Goal: Task Accomplishment & Management: Manage account settings

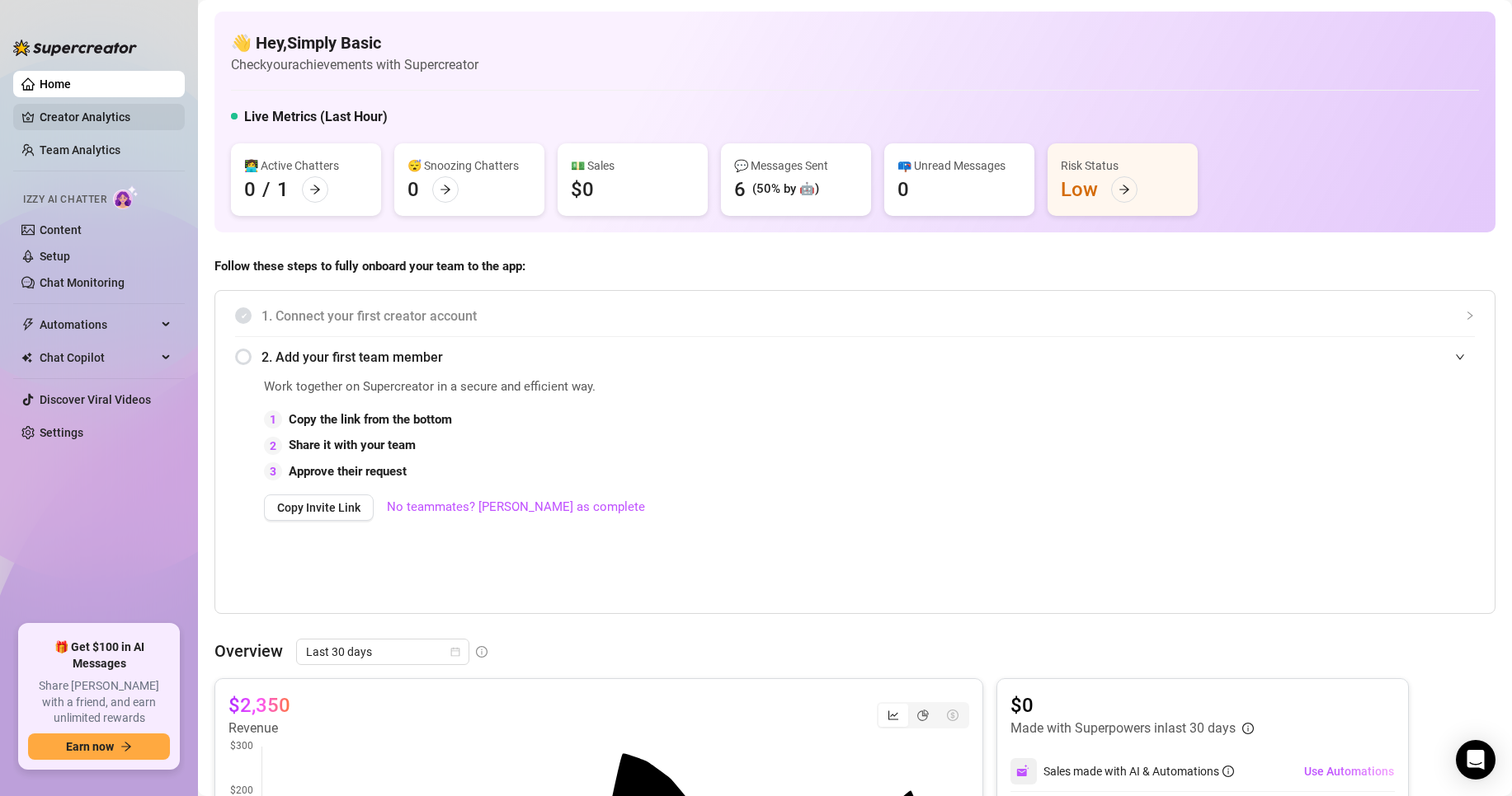
click at [89, 123] on link "Creator Analytics" at bounding box center [105, 117] width 132 height 26
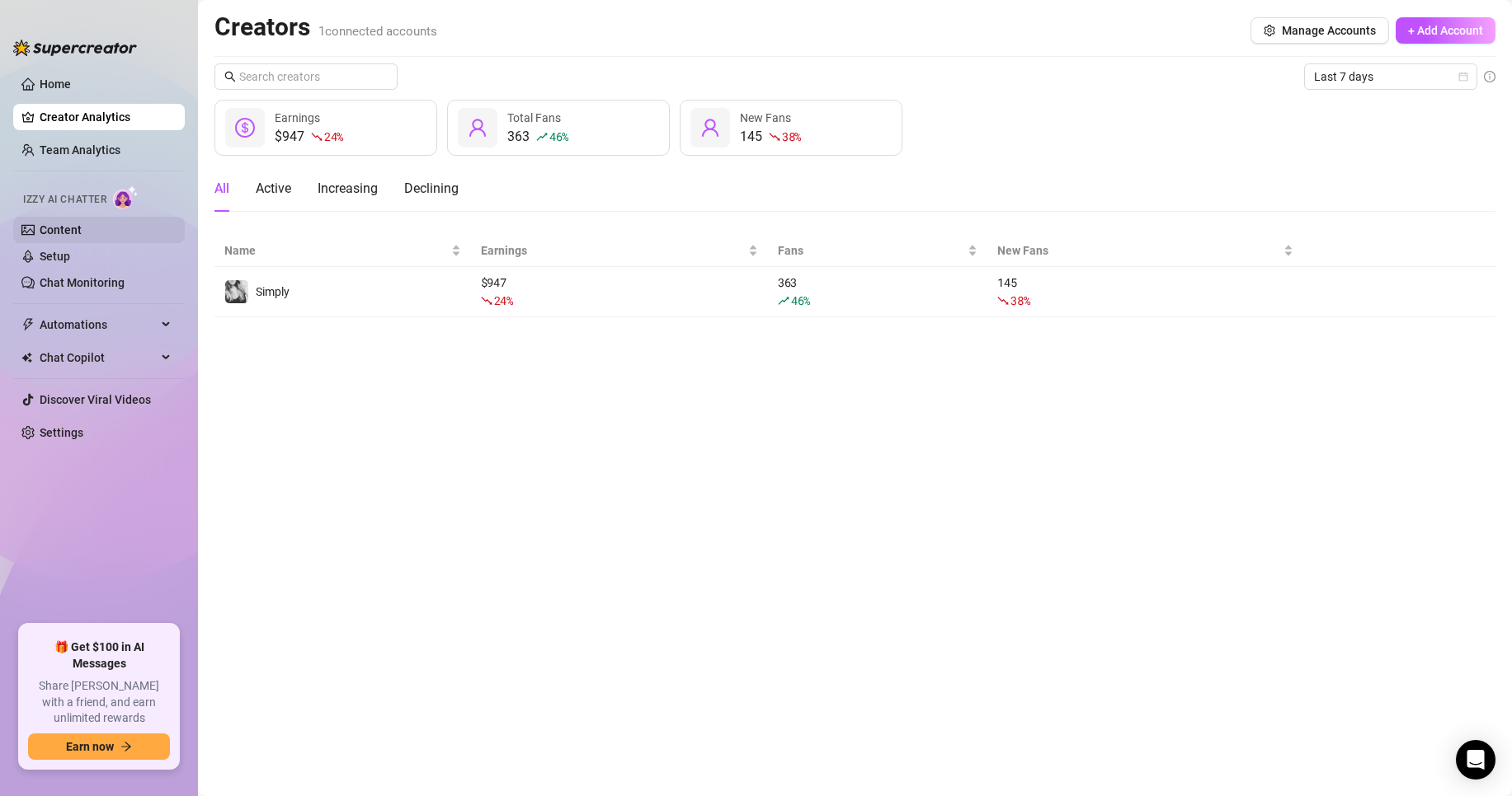
click at [82, 229] on link "Content" at bounding box center [60, 229] width 42 height 13
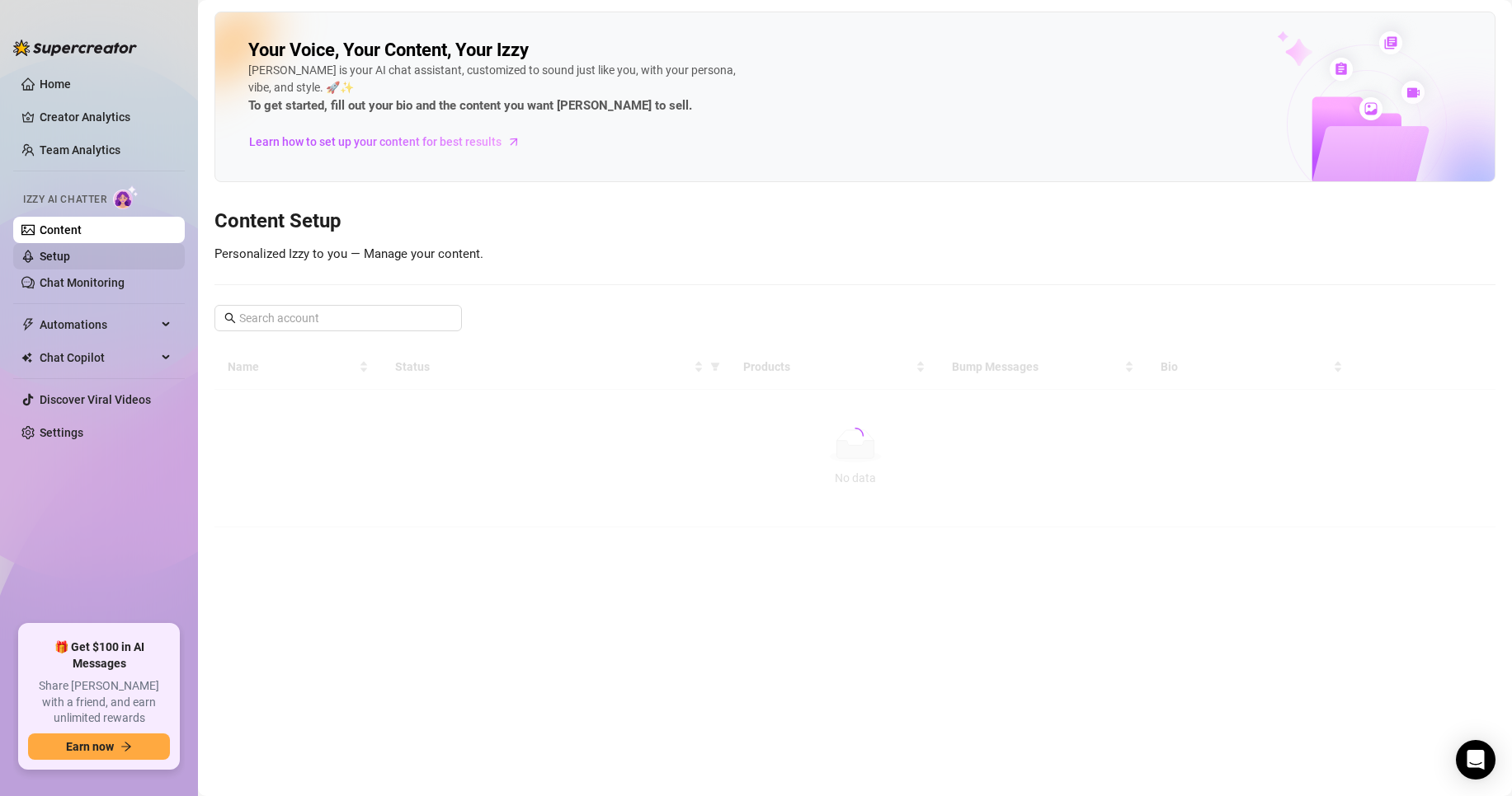
click at [70, 249] on link "Setup" at bounding box center [55, 255] width 31 height 13
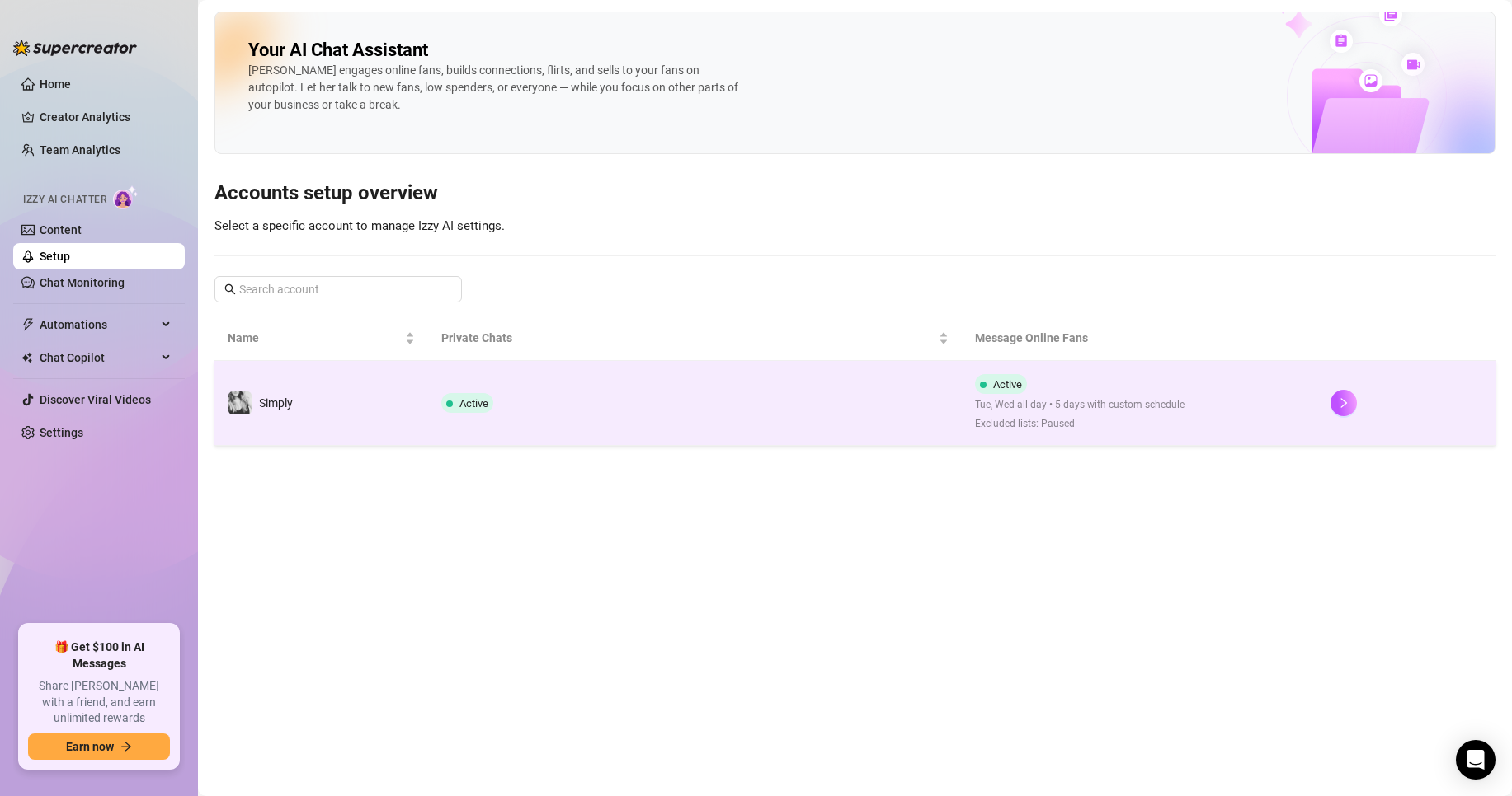
click at [646, 404] on td "Active" at bounding box center [694, 404] width 533 height 85
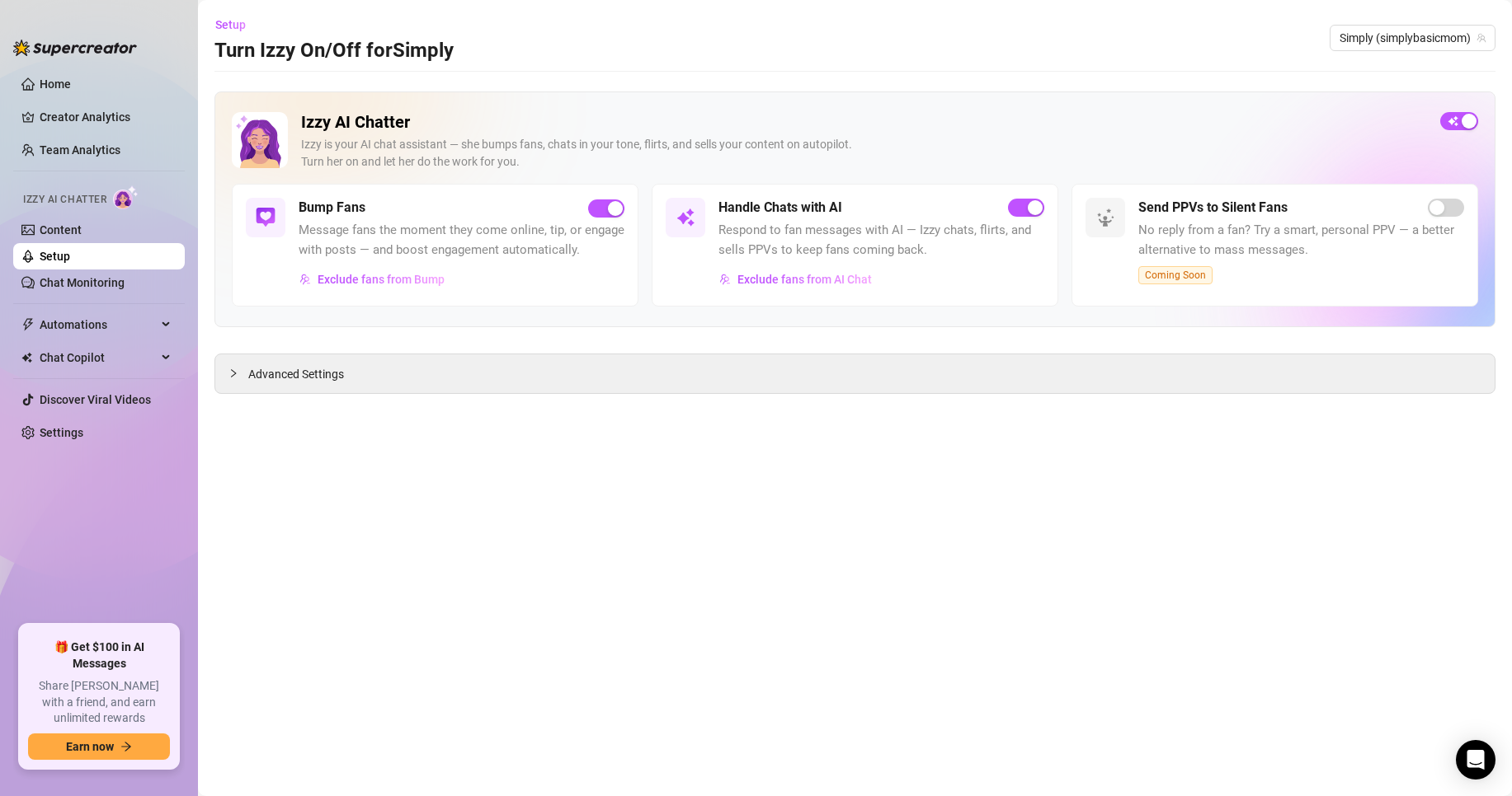
click at [439, 396] on main "Setup Turn Izzy On/Off for Simply Simply (simplybasicmom) Izzy AI Chatter [PERS…" at bounding box center [854, 398] width 1314 height 796
click at [348, 389] on div "Advanced Settings" at bounding box center [855, 374] width 1279 height 39
click at [319, 375] on span "Advanced Settings" at bounding box center [296, 374] width 95 height 18
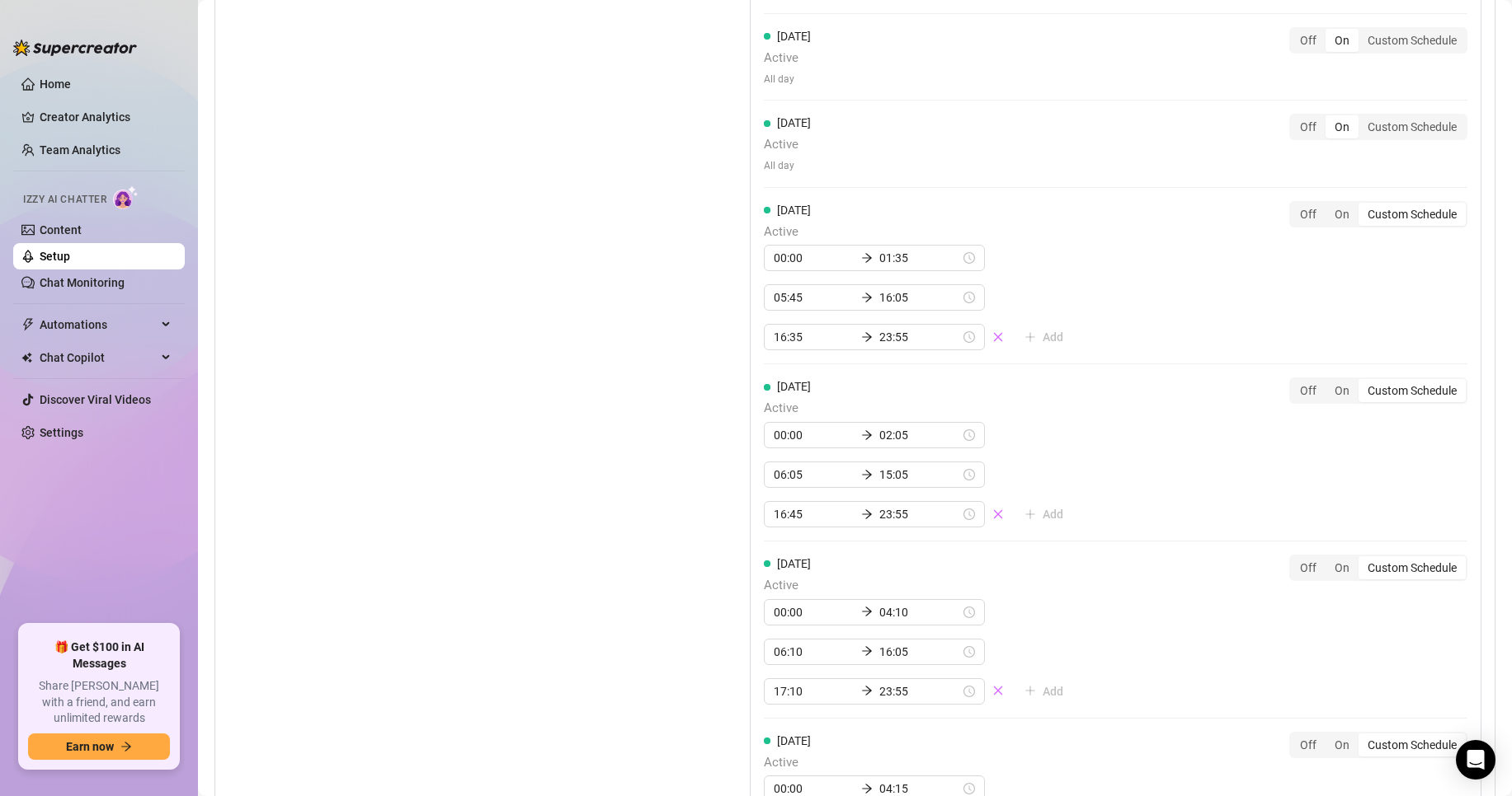
scroll to position [1813, 0]
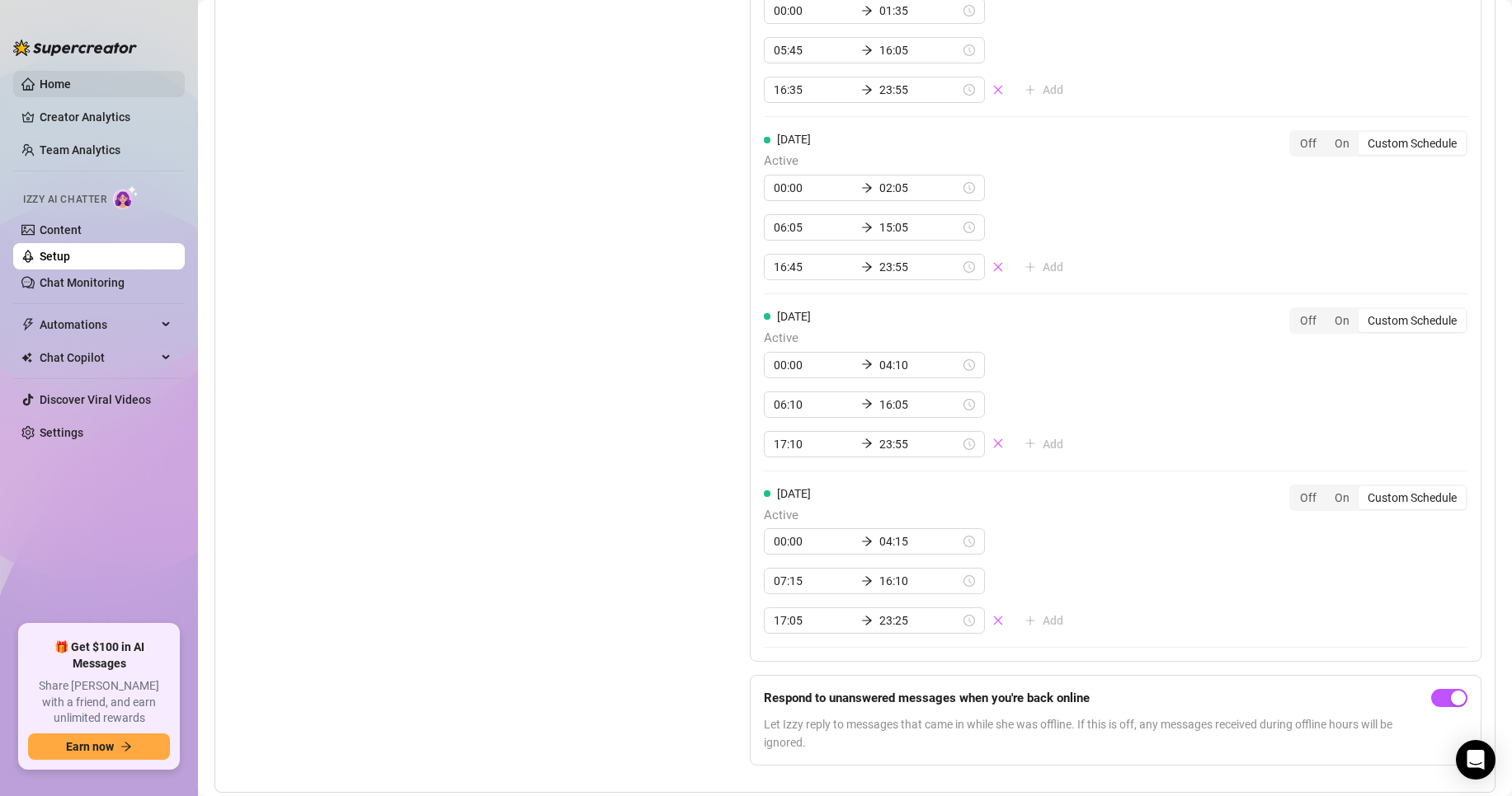
click at [62, 87] on link "Home" at bounding box center [55, 83] width 32 height 13
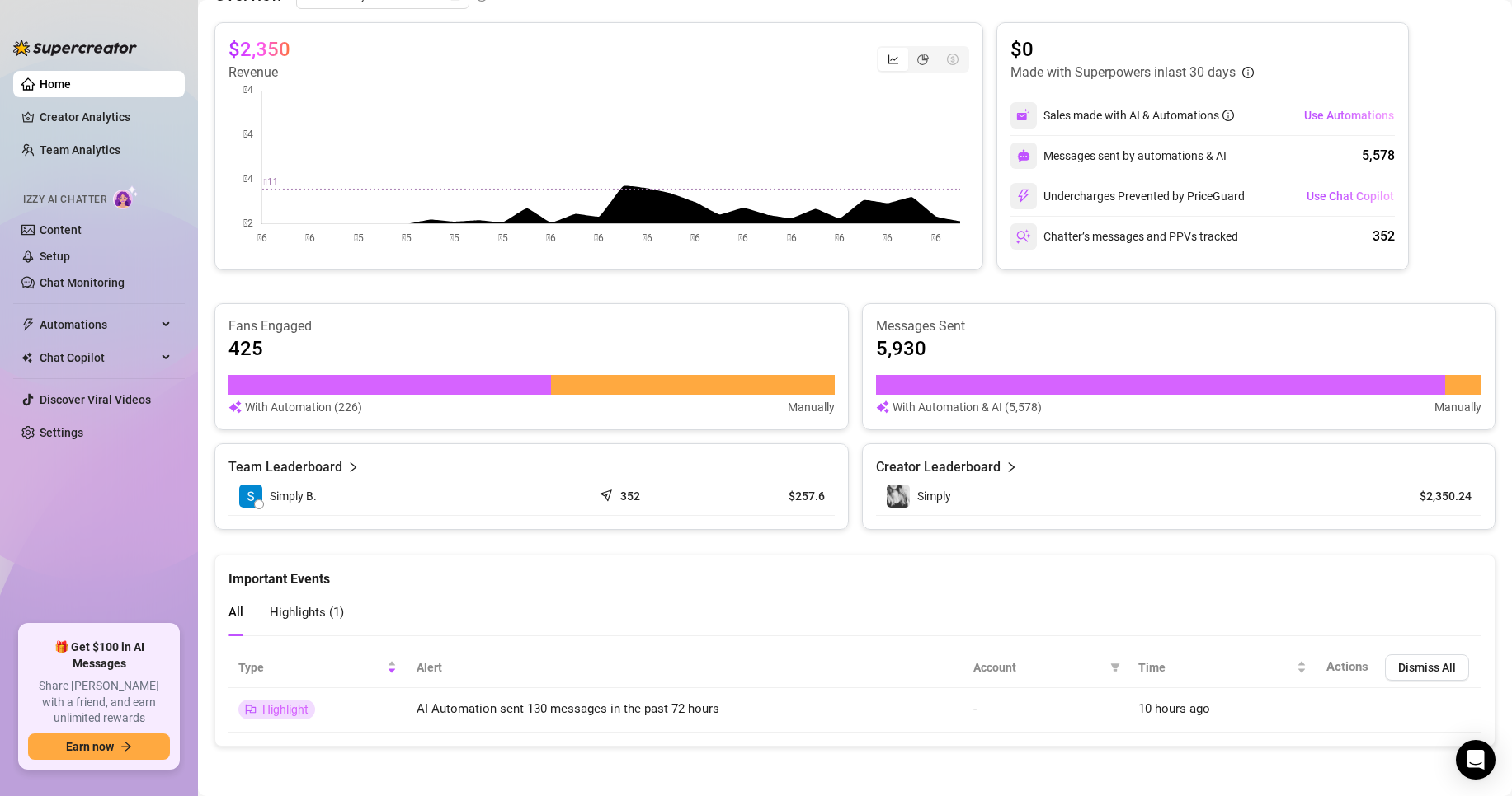
scroll to position [656, 0]
